Goal: Find specific page/section: Find specific page/section

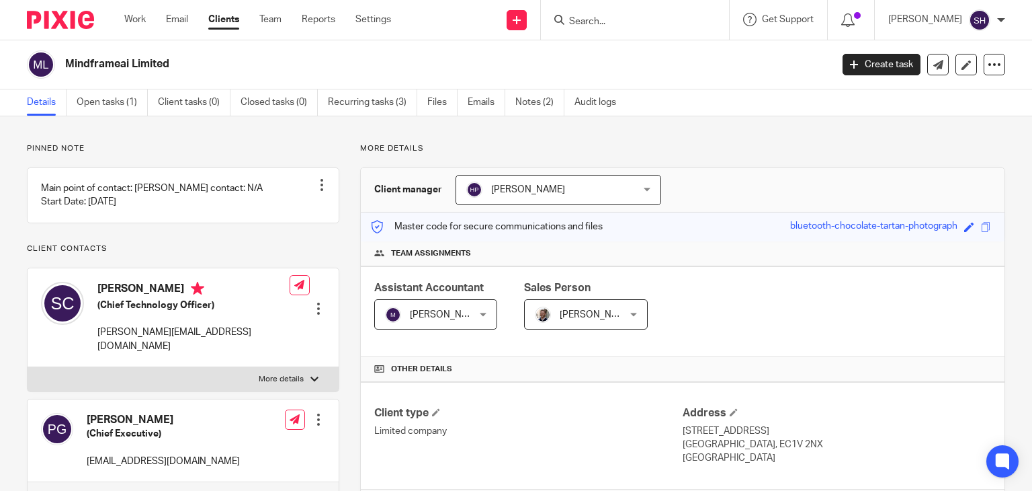
drag, startPoint x: 0, startPoint y: 0, endPoint x: 594, endPoint y: 17, distance: 594.5
click at [594, 17] on input "Search" at bounding box center [628, 22] width 121 height 12
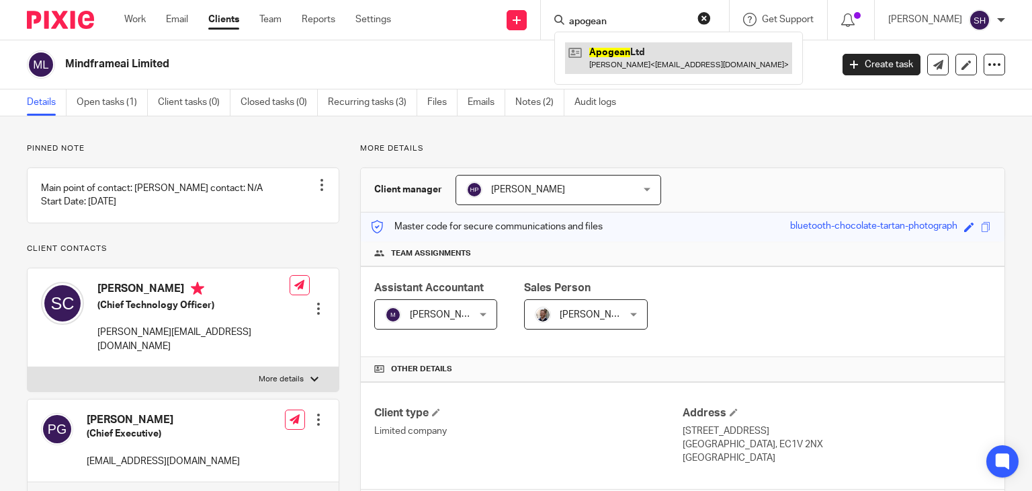
type input "apogean"
click at [656, 65] on link at bounding box center [678, 57] width 227 height 31
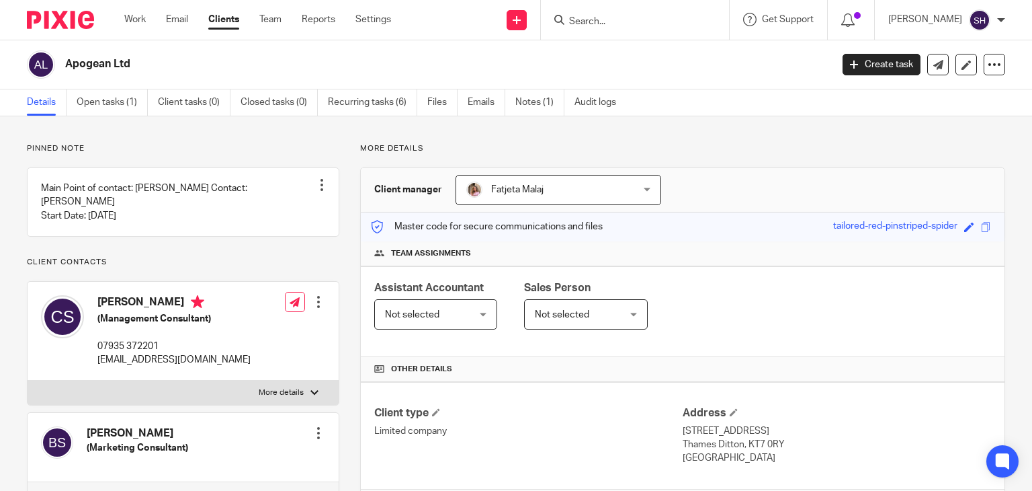
click at [577, 26] on input "Search" at bounding box center [628, 22] width 121 height 12
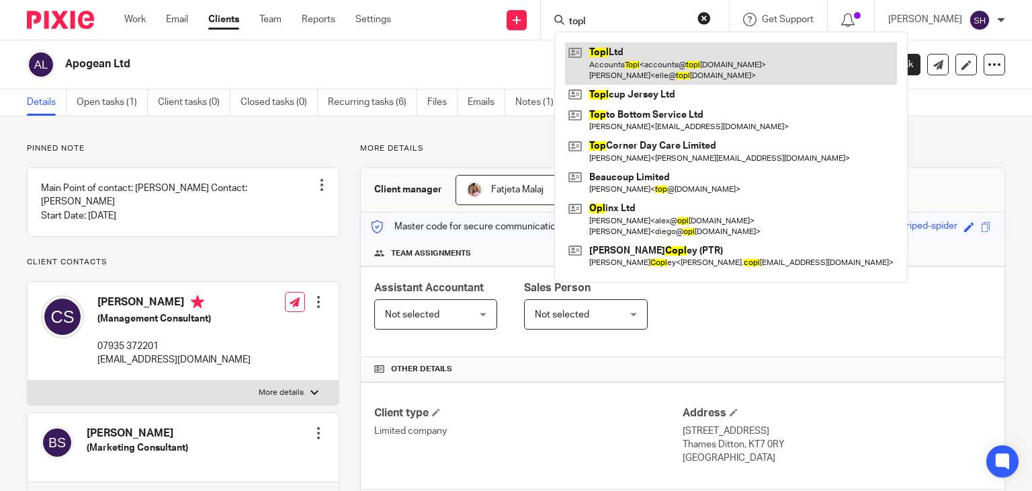
type input "topl"
click at [640, 48] on link at bounding box center [731, 63] width 332 height 42
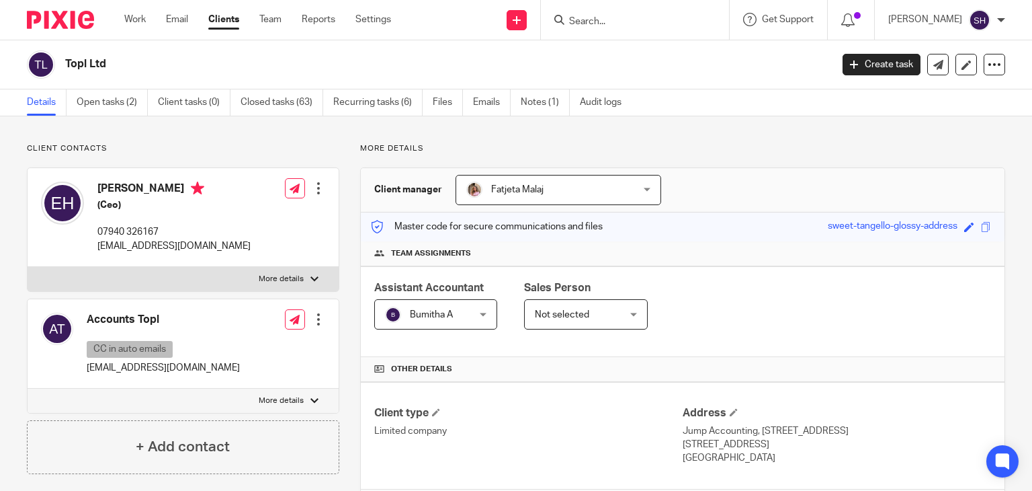
click at [585, 19] on input "Search" at bounding box center [628, 22] width 121 height 12
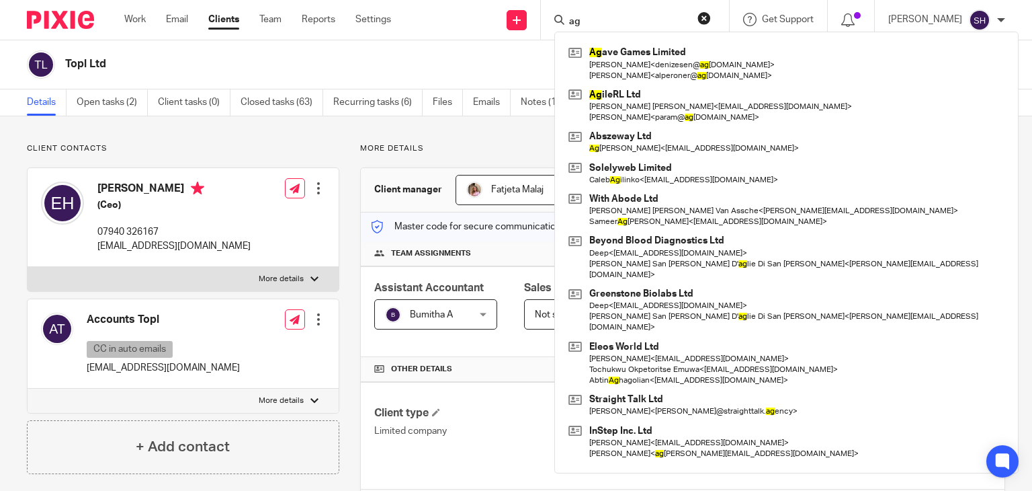
type input "a"
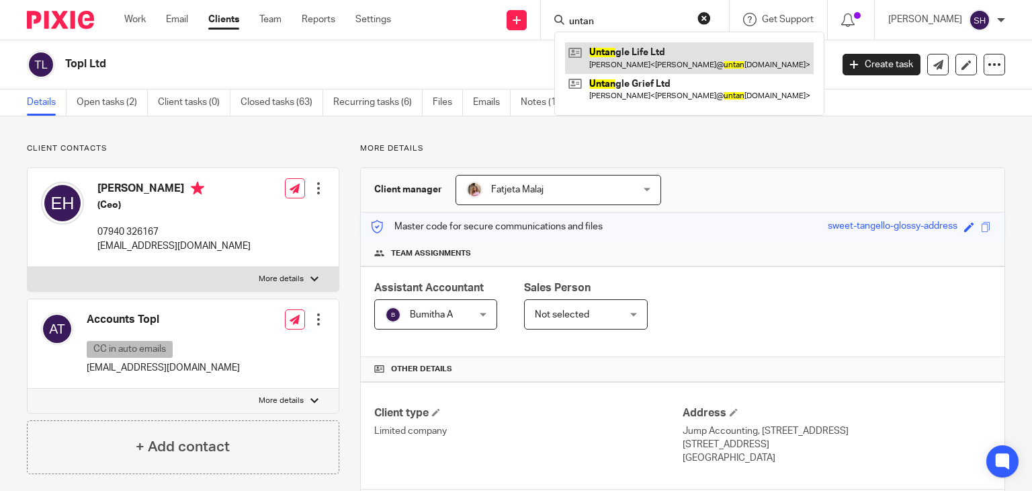
type input "untan"
click at [636, 71] on link at bounding box center [689, 57] width 249 height 31
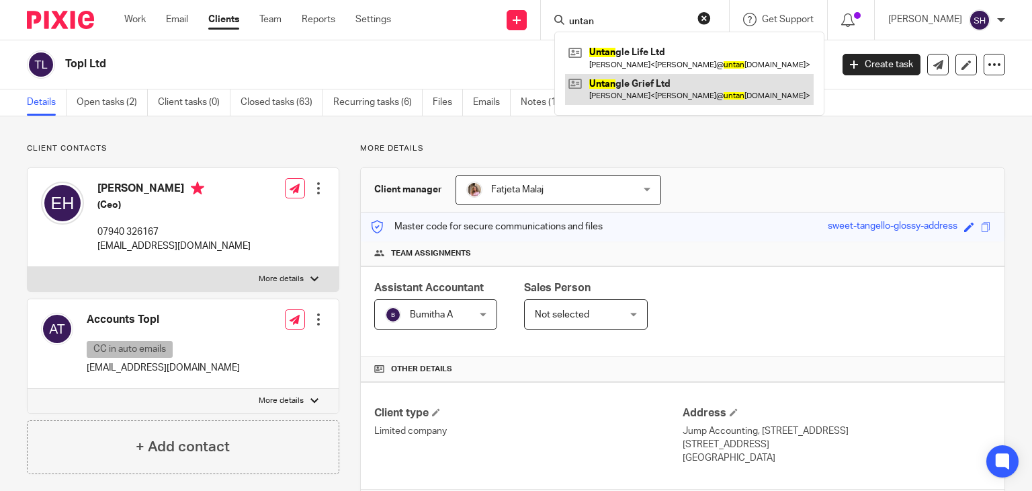
click at [651, 92] on link at bounding box center [689, 89] width 249 height 31
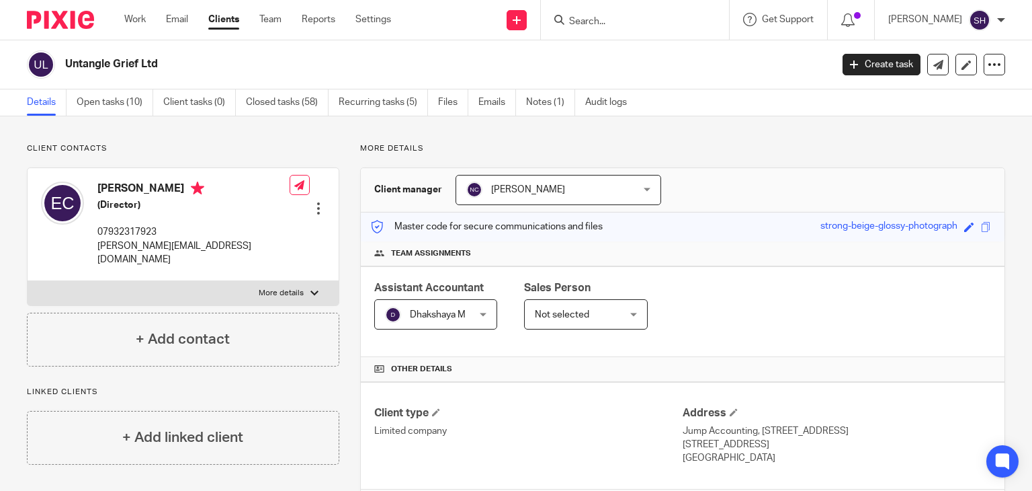
click at [581, 13] on form at bounding box center [639, 19] width 143 height 17
click at [584, 21] on input "Search" at bounding box center [628, 22] width 121 height 12
type input "apogean"
click at [618, 36] on div "<em>Apogea</em>n Ltd Chad Smithies < info@longblack.co.uk >" at bounding box center [679, 58] width 249 height 52
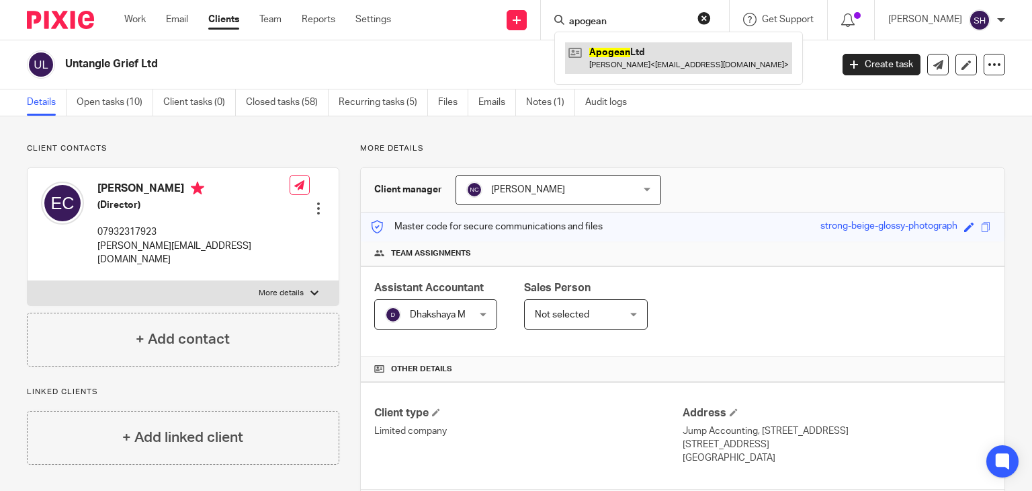
click at [610, 60] on link at bounding box center [678, 57] width 227 height 31
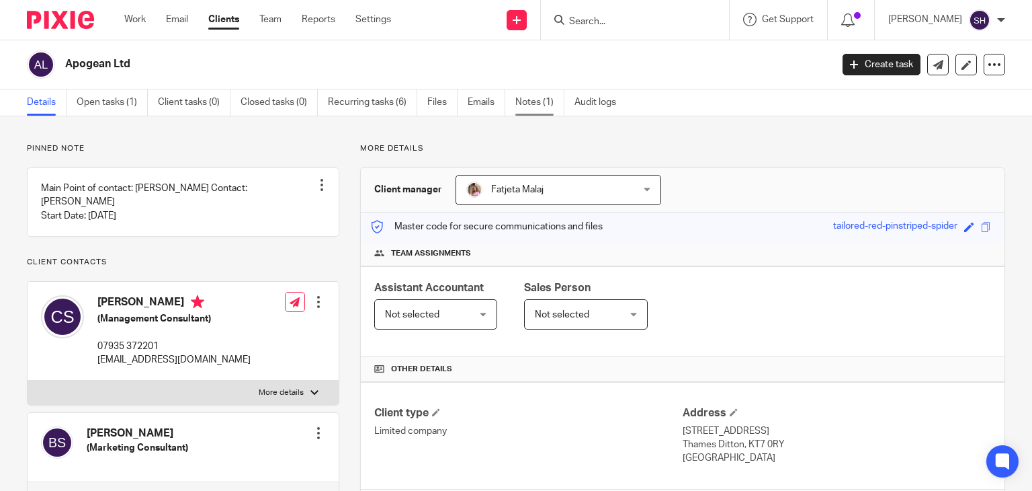
click at [540, 106] on link "Notes (1)" at bounding box center [540, 102] width 49 height 26
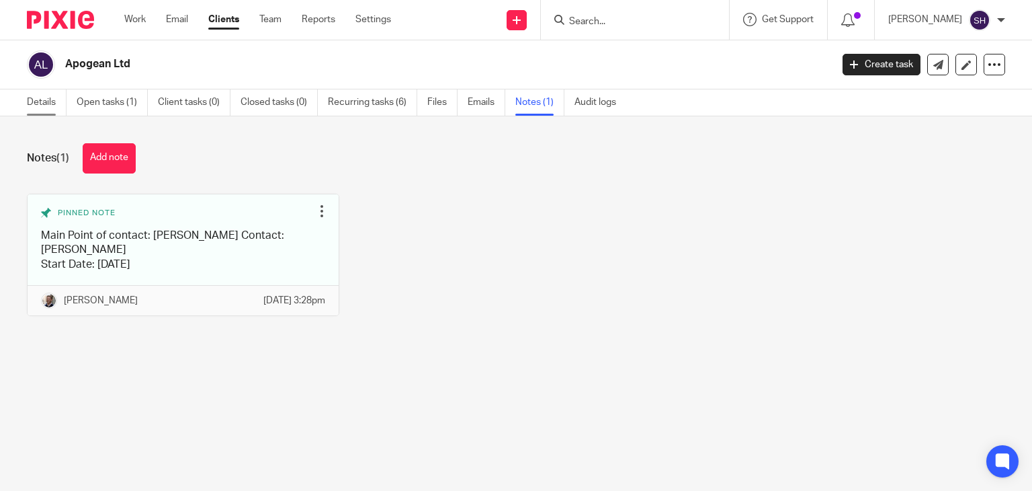
click at [30, 102] on link "Details" at bounding box center [47, 102] width 40 height 26
